Goal: Find specific page/section: Find specific page/section

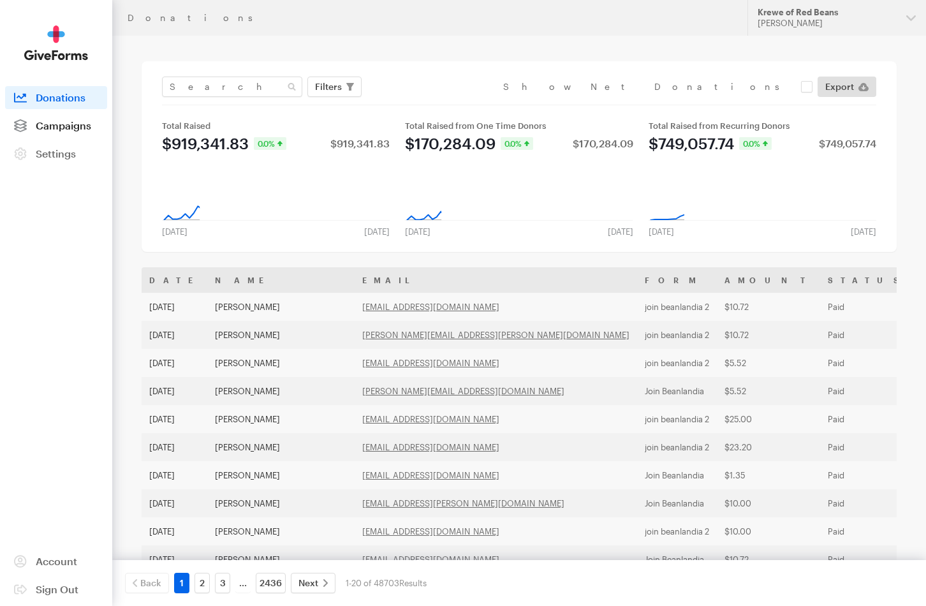
click at [64, 125] on span "Campaigns" at bounding box center [64, 125] width 56 height 12
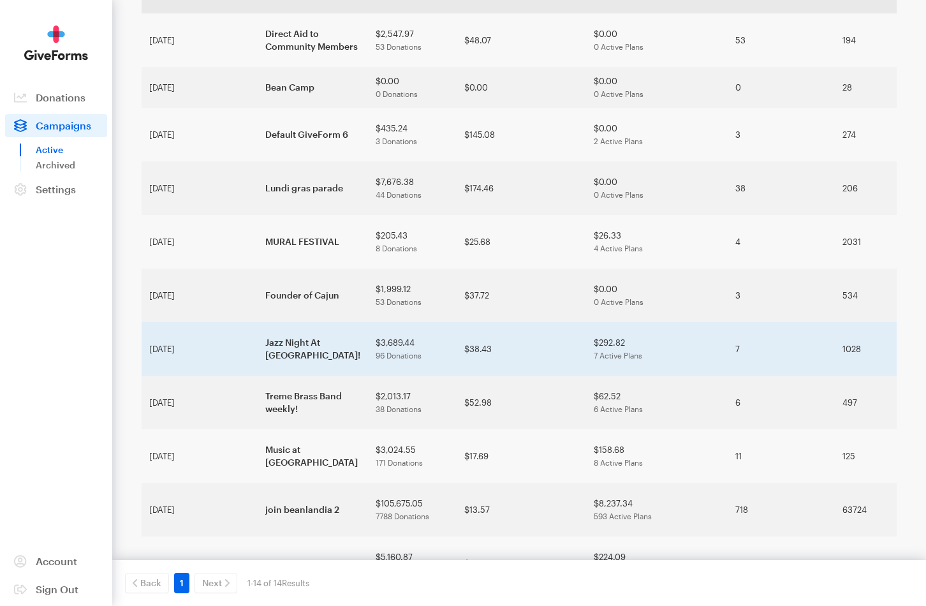
scroll to position [140, 0]
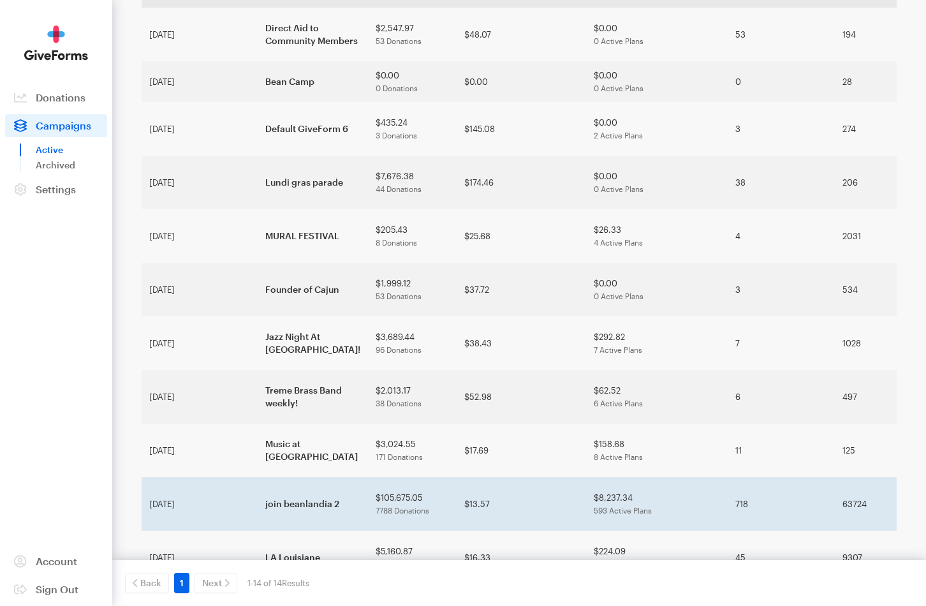
click at [258, 477] on td "join beanlandia 2" at bounding box center [313, 504] width 110 height 54
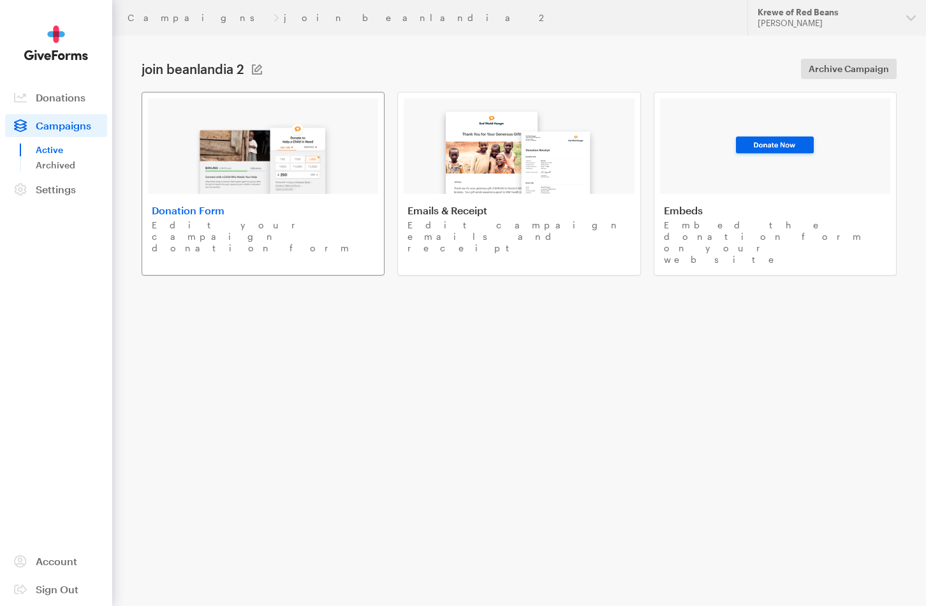
click at [242, 211] on h4 "Donation Form" at bounding box center [263, 210] width 223 height 13
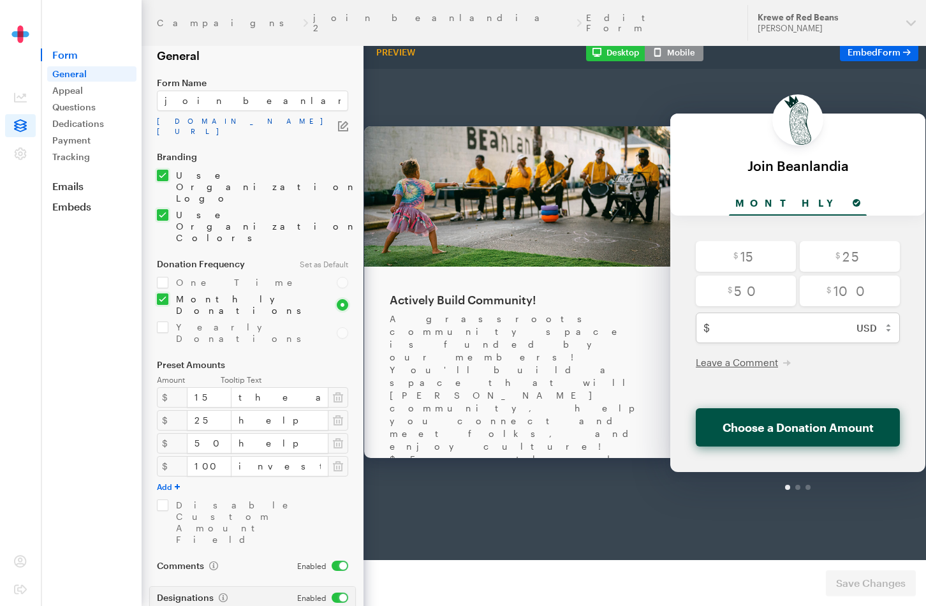
click at [223, 117] on link "app.giveforms.com/forms/rocker9955/Beanlandia" at bounding box center [247, 126] width 181 height 20
